Goal: Transaction & Acquisition: Purchase product/service

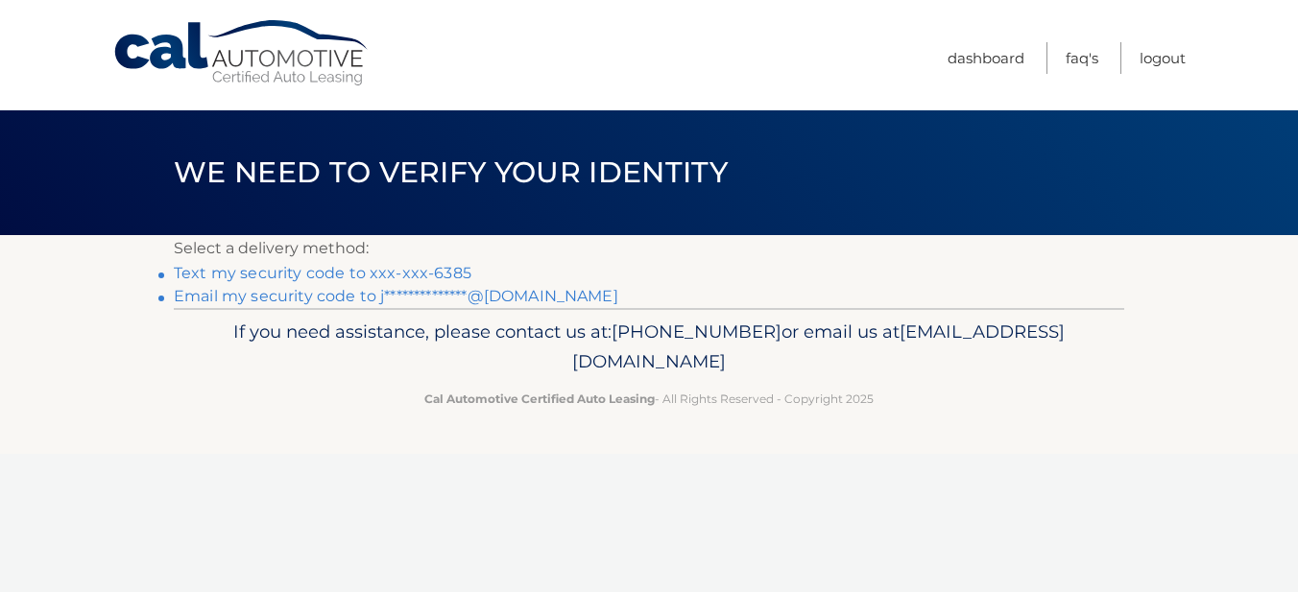
click at [1120, 304] on li "**********" at bounding box center [649, 296] width 950 height 23
click at [446, 277] on link "Text my security code to xxx-xxx-6385" at bounding box center [323, 273] width 298 height 18
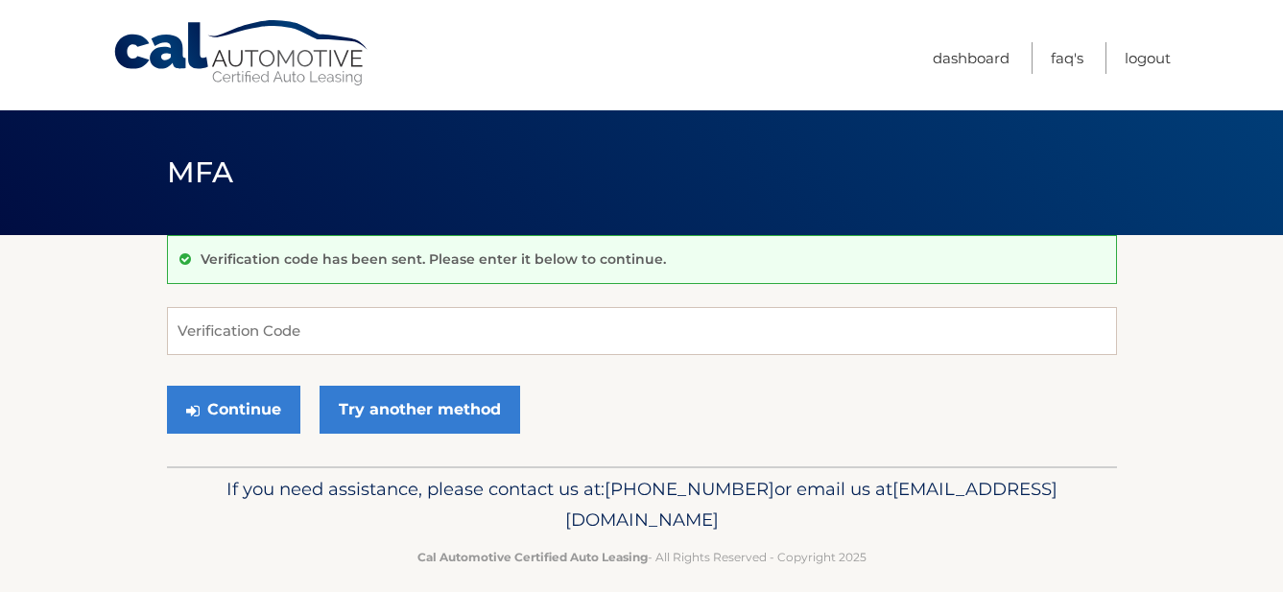
scroll to position [19, 0]
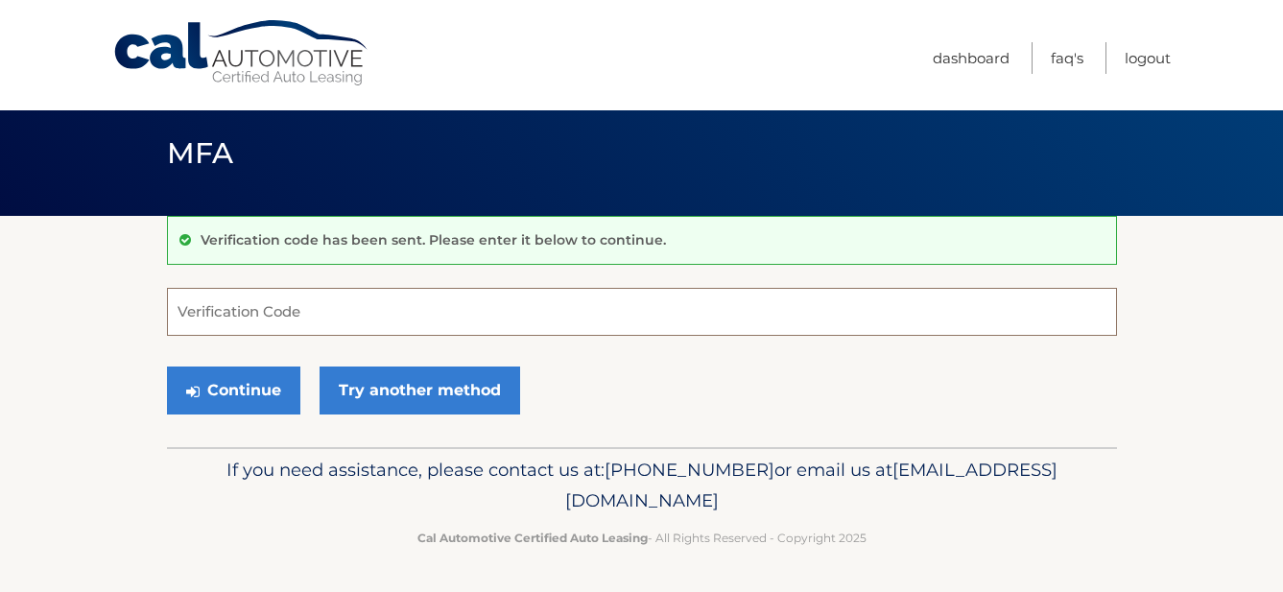
click at [385, 316] on input "Verification Code" at bounding box center [642, 312] width 950 height 48
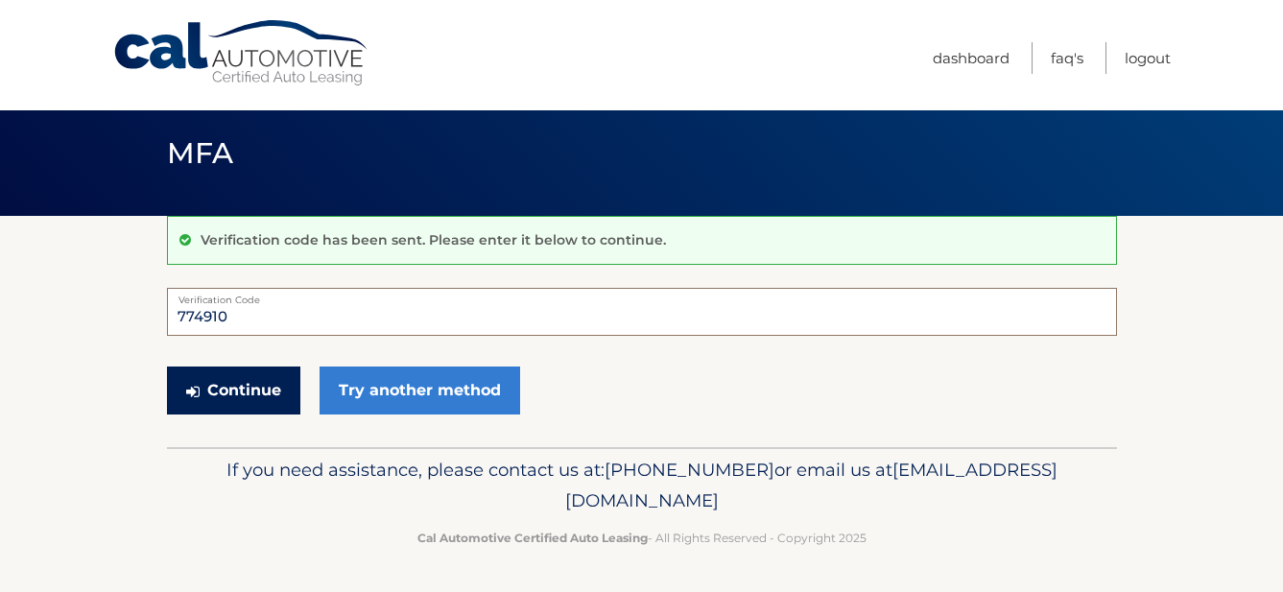
type input "774910"
click at [240, 386] on button "Continue" at bounding box center [233, 391] width 133 height 48
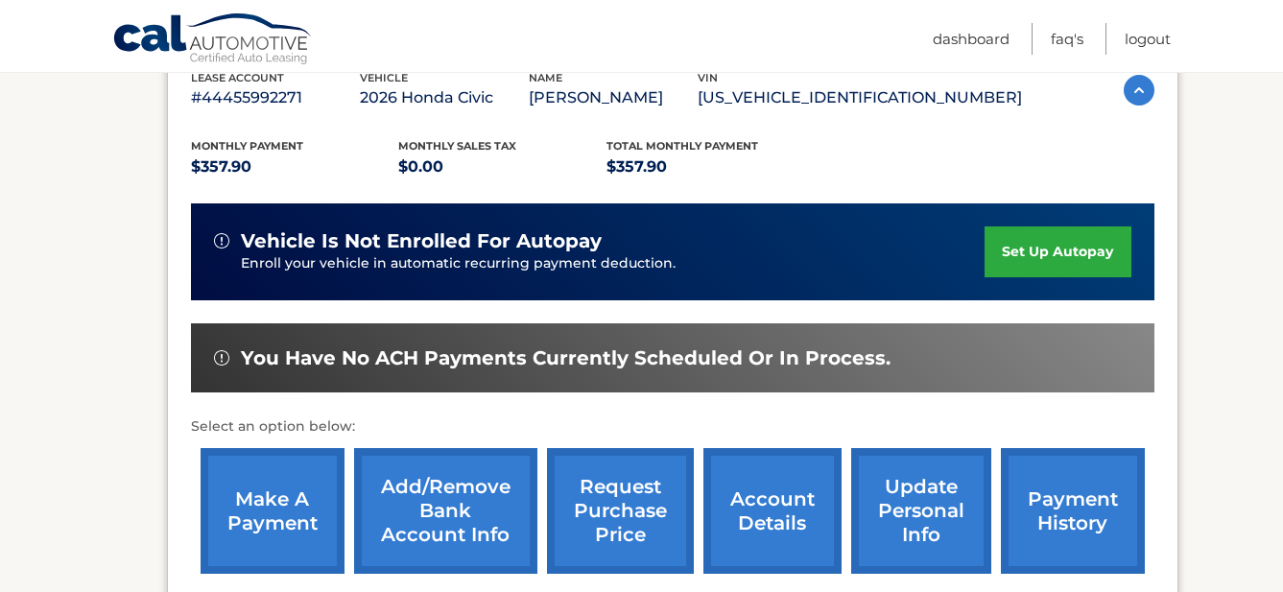
scroll to position [480, 0]
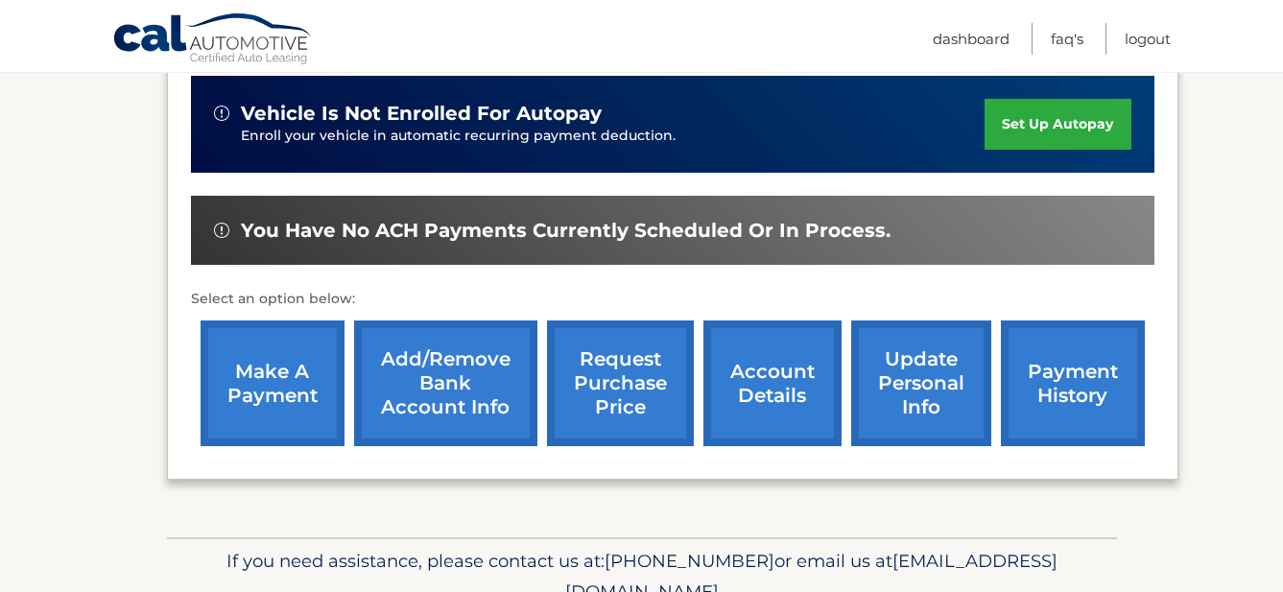
click at [266, 383] on link "make a payment" at bounding box center [273, 384] width 144 height 126
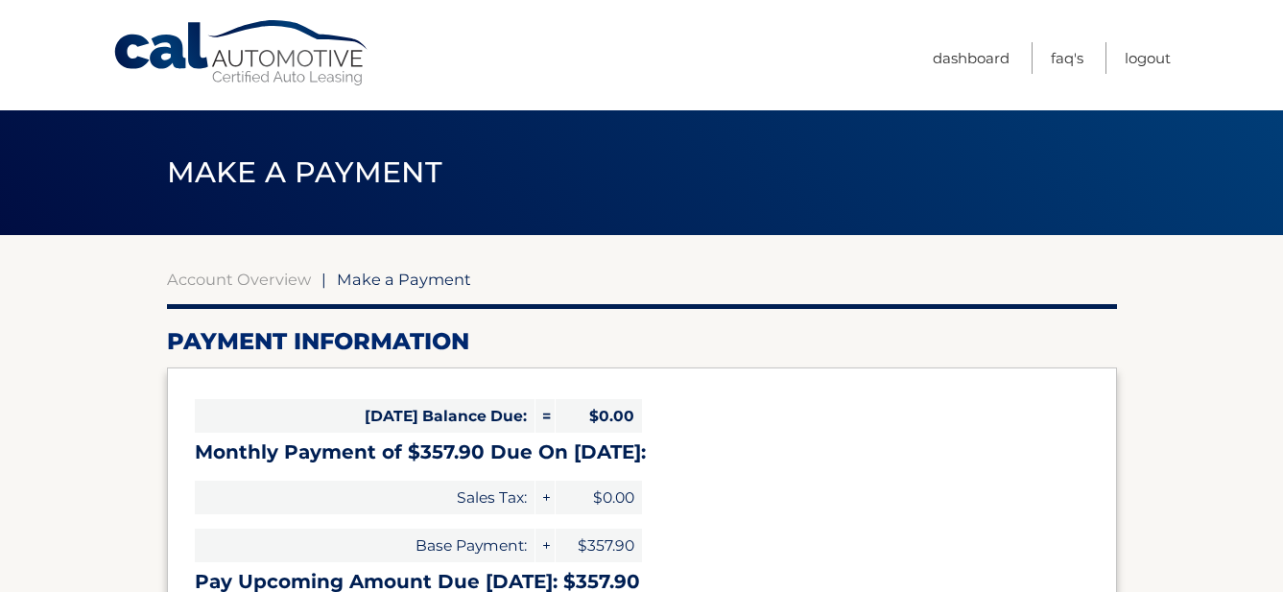
select select "NTQxOWI3ODEtZmZmYS00ZGMyLWJmYjgtMjRlOWY1ODYwOWRk"
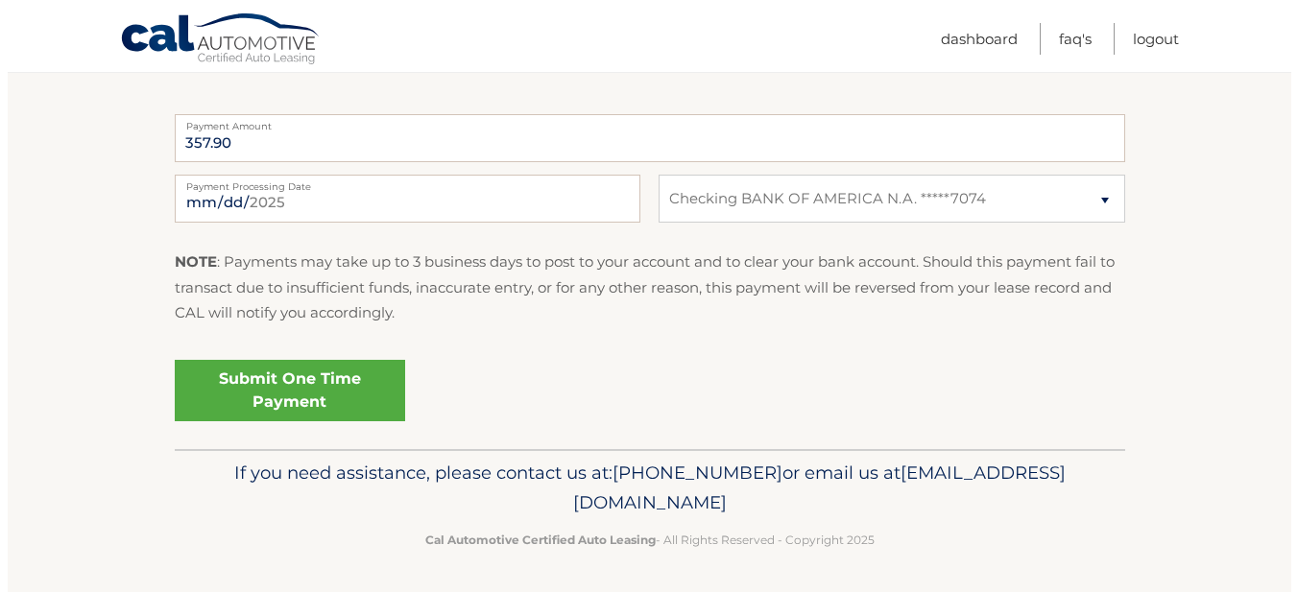
scroll to position [779, 0]
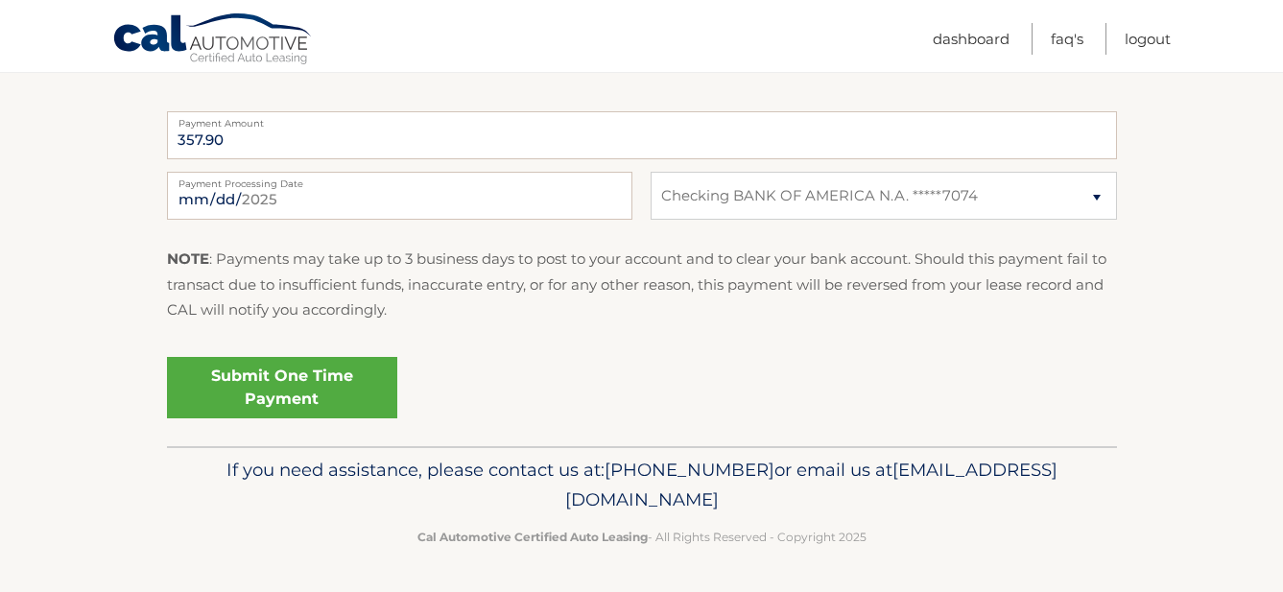
click at [286, 380] on link "Submit One Time Payment" at bounding box center [282, 387] width 230 height 61
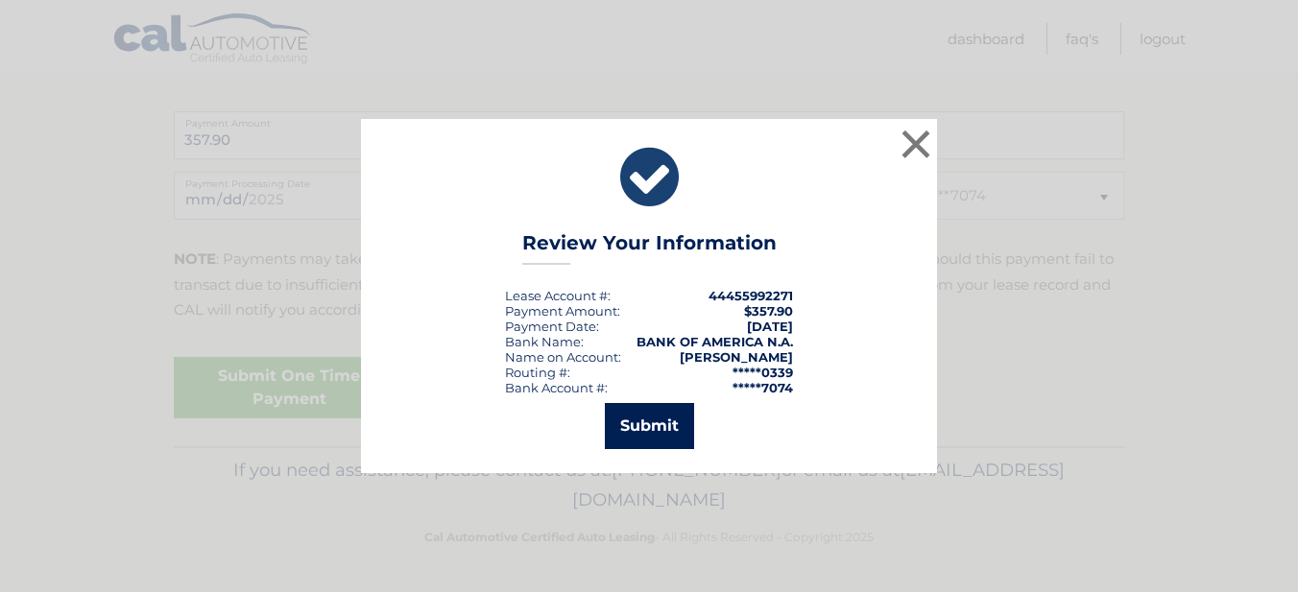
click at [629, 419] on button "Submit" at bounding box center [649, 426] width 89 height 46
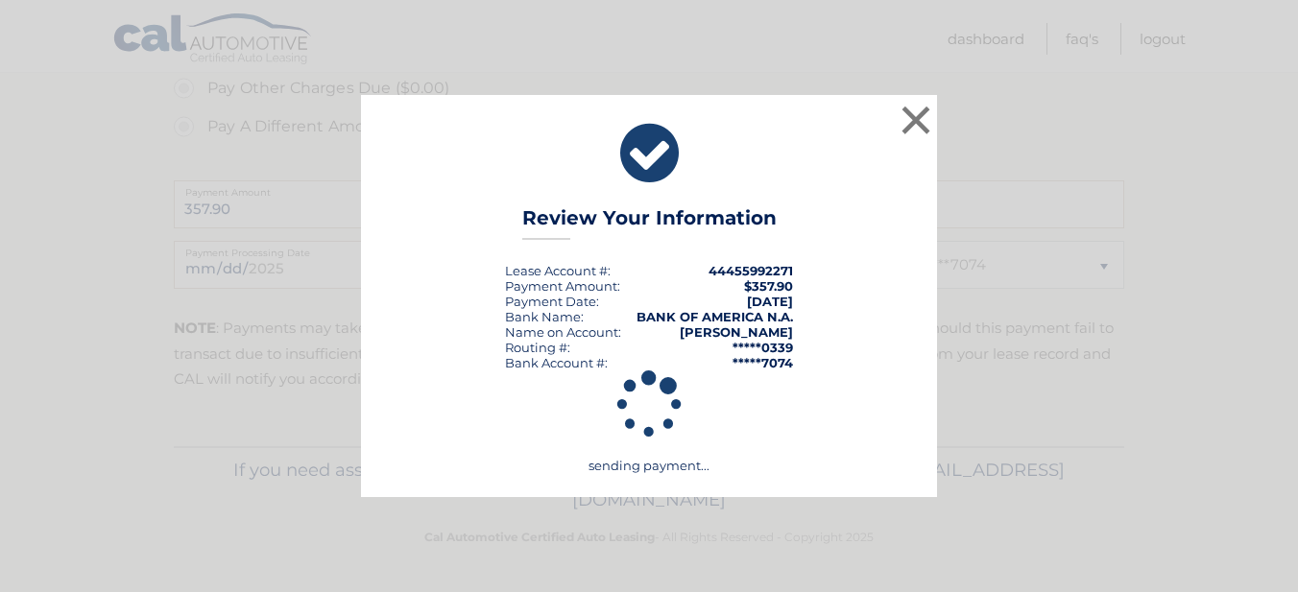
scroll to position [710, 0]
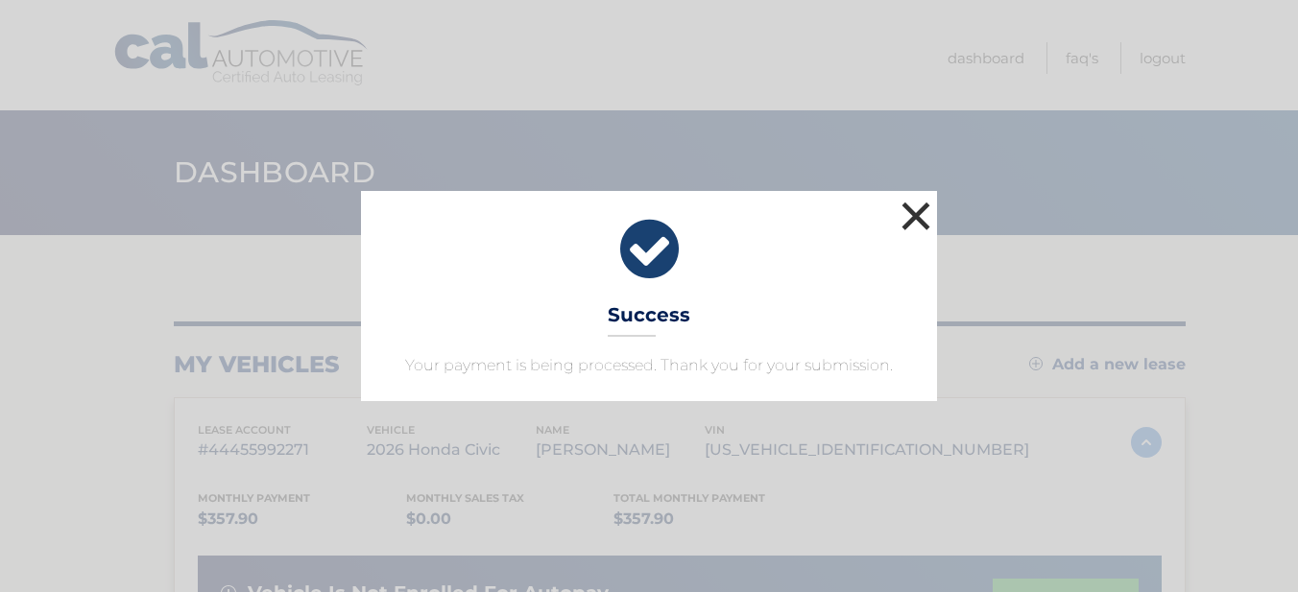
click at [915, 212] on button "×" at bounding box center [915, 216] width 38 height 38
